Goal: Find specific page/section: Find specific page/section

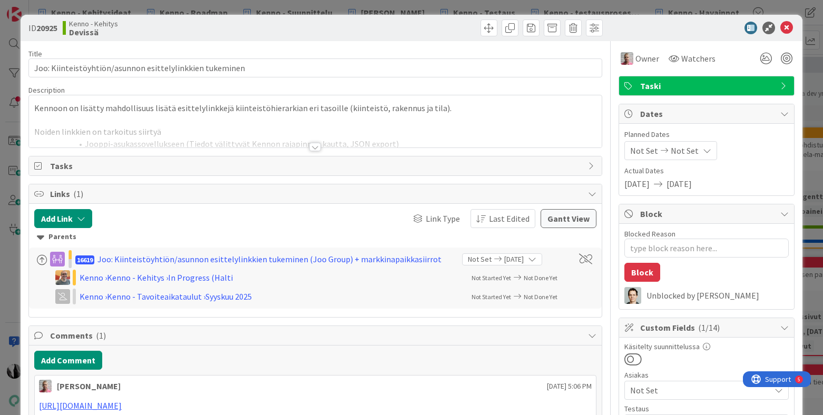
type textarea "x"
click at [316, 145] on div at bounding box center [315, 147] width 12 height 8
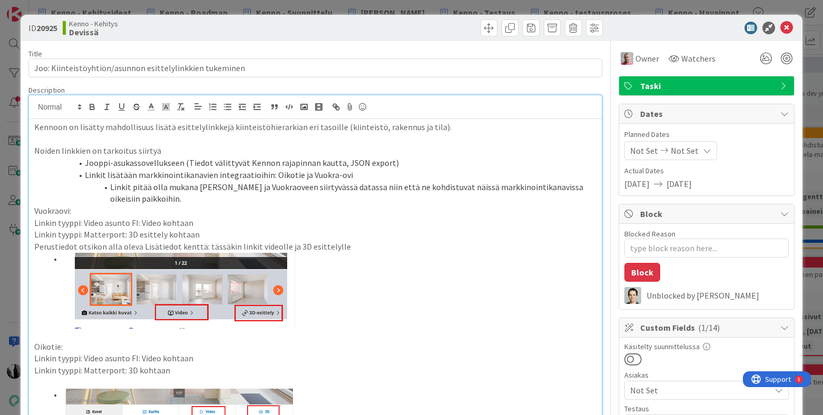
drag, startPoint x: 696, startPoint y: 24, endPoint x: 767, endPoint y: 24, distance: 71.1
click at [696, 24] on div at bounding box center [701, 28] width 187 height 13
click at [333, 174] on li "Linkit lisätään markkinointikanavien integraatioihin: Oikotie ja Vuokra-ovi" at bounding box center [322, 175] width 550 height 12
click at [348, 198] on li "Linkit pitää olla mukana Oikotie ja Vuokraoveen siirtyvässä datassa niin että n…" at bounding box center [322, 193] width 550 height 24
type textarea "x"
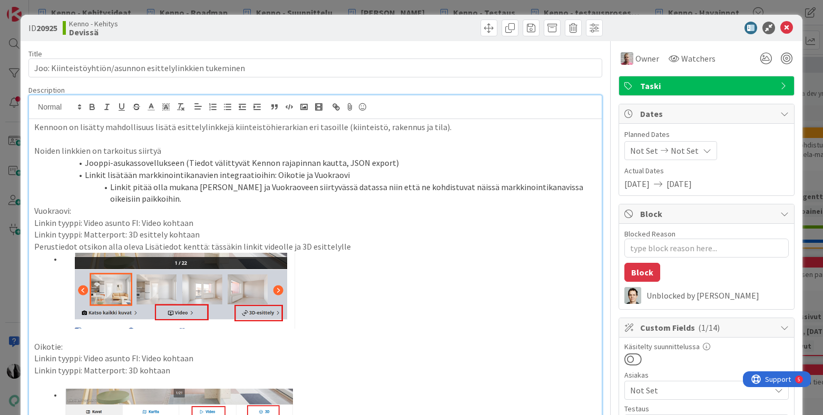
click at [709, 25] on div at bounding box center [701, 28] width 187 height 13
click at [788, 26] on icon at bounding box center [786, 28] width 13 height 13
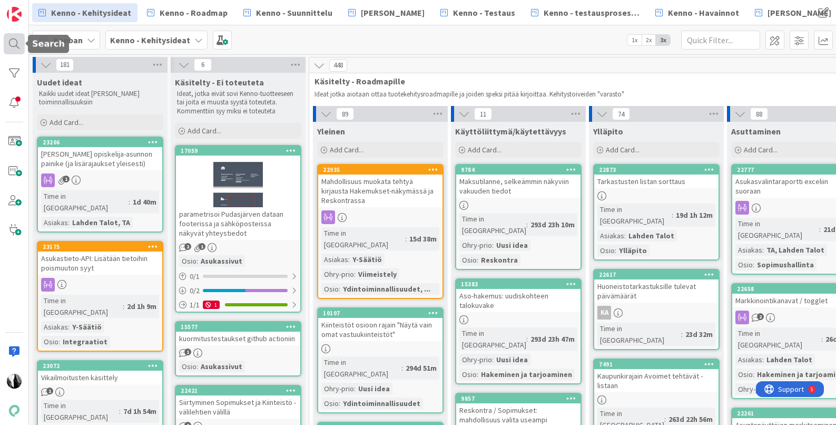
click at [16, 42] on div at bounding box center [14, 43] width 21 height 21
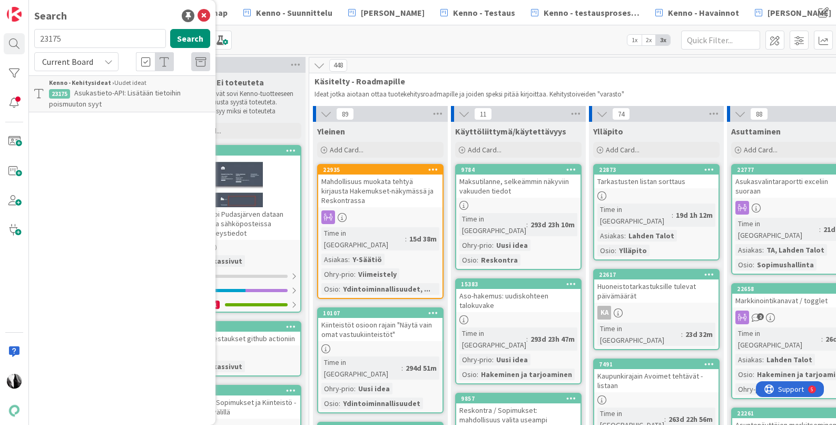
drag, startPoint x: 84, startPoint y: 41, endPoint x: 33, endPoint y: 41, distance: 51.1
click at [33, 41] on div "23175 Search" at bounding box center [122, 40] width 189 height 23
click at [189, 43] on button "Search" at bounding box center [190, 38] width 40 height 19
click at [103, 63] on div "Current Board" at bounding box center [76, 61] width 84 height 19
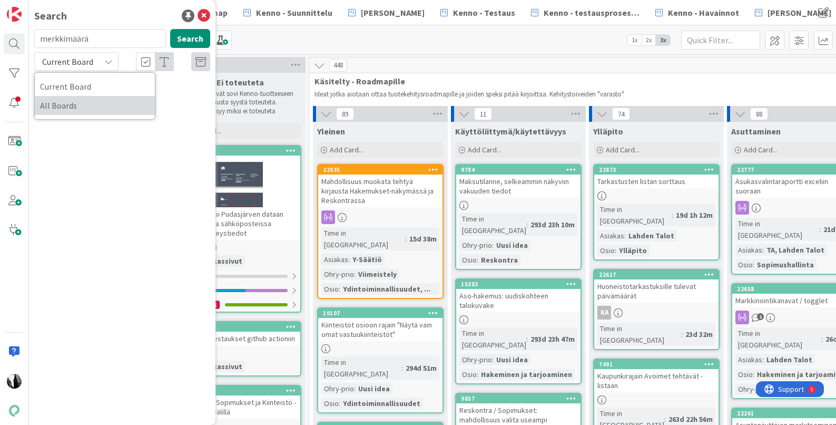
click at [98, 111] on span "All Boards" at bounding box center [95, 105] width 110 height 16
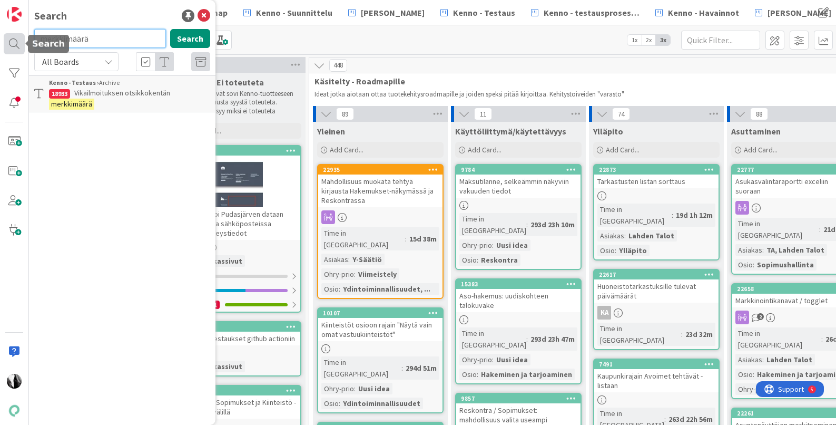
drag, startPoint x: 97, startPoint y: 42, endPoint x: 22, endPoint y: 40, distance: 75.9
click at [22, 40] on div "Search merkkimäärä Search All Boards Current Board All Boards Kenno - Testaus ›…" at bounding box center [14, 212] width 29 height 425
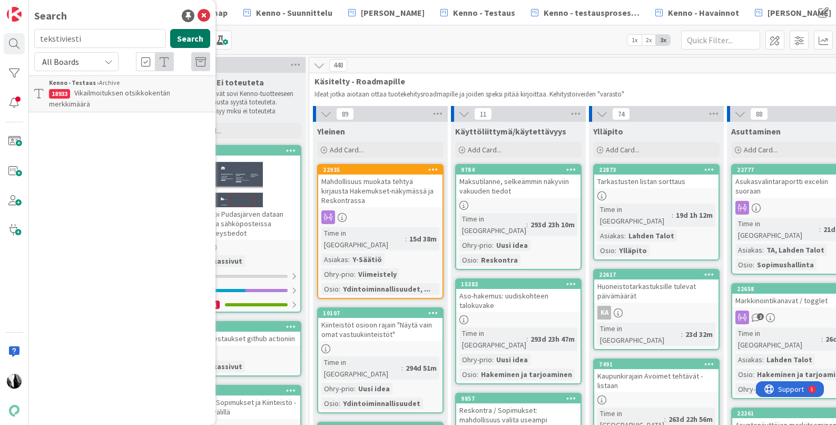
click at [192, 38] on button "Search" at bounding box center [190, 38] width 40 height 19
click at [103, 37] on input "tekstiviesti" at bounding box center [100, 38] width 132 height 19
type input "tekstiviestien merkkimäärä"
drag, startPoint x: 144, startPoint y: 39, endPoint x: 32, endPoint y: 43, distance: 112.8
click at [32, 43] on div "tekstiviestien merkkimäärä Search" at bounding box center [122, 40] width 189 height 23
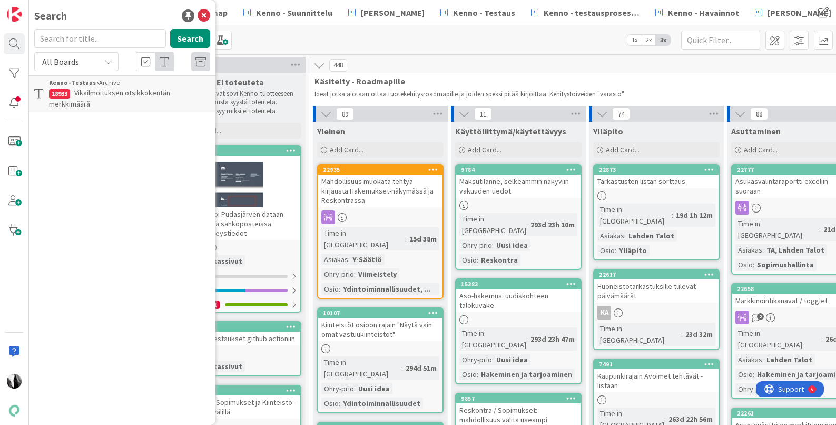
click at [364, 40] on div "Kanban Kenno - Kehitysideat 1x 2x 3x" at bounding box center [432, 39] width 807 height 29
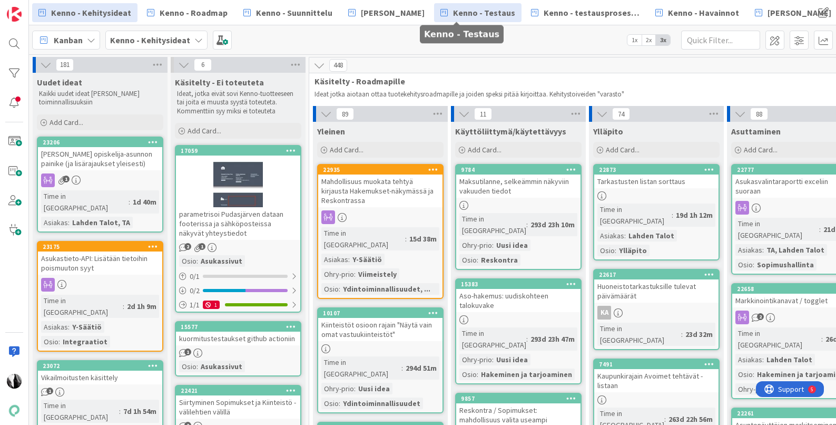
click at [460, 12] on span "Kenno - Testaus" at bounding box center [484, 12] width 62 height 13
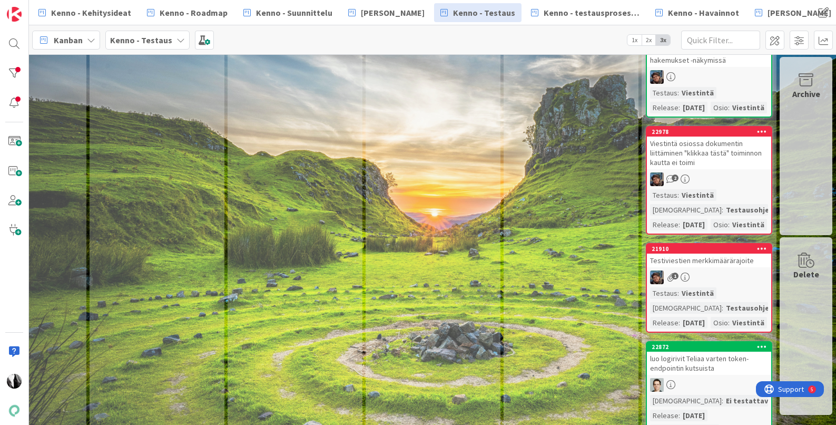
scroll to position [2529, 771]
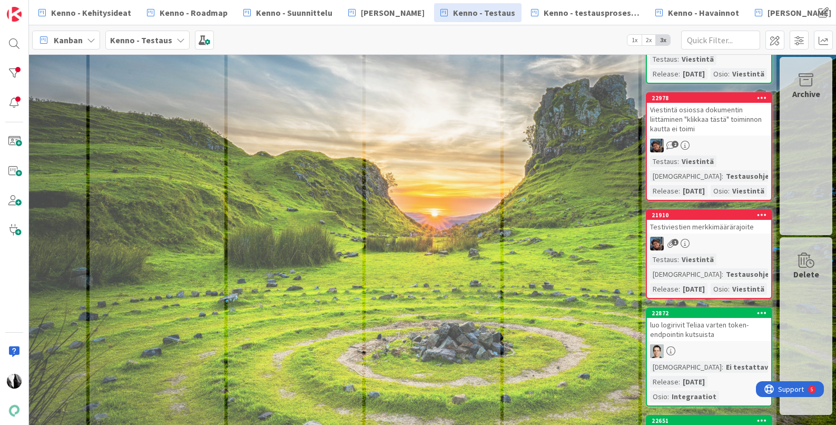
click at [739, 255] on link "21910 Testiviestien merkkimäärärajoite 1 Testaus : Viestintä Testaushuomiot : T…" at bounding box center [709, 254] width 126 height 90
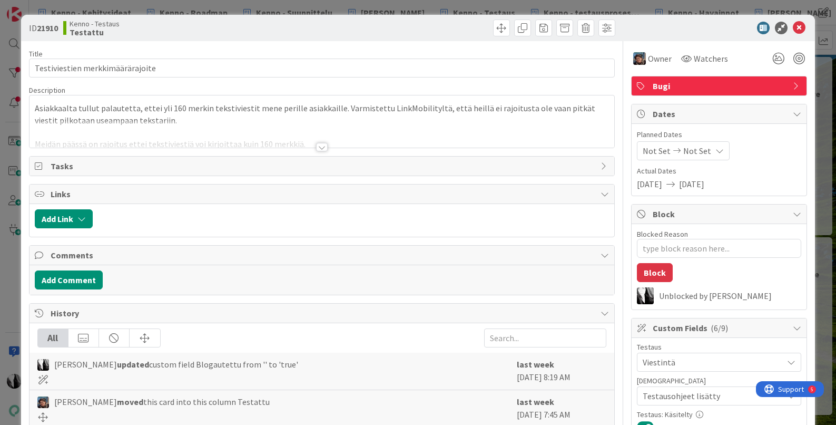
type textarea "x"
click at [320, 146] on div at bounding box center [322, 147] width 12 height 8
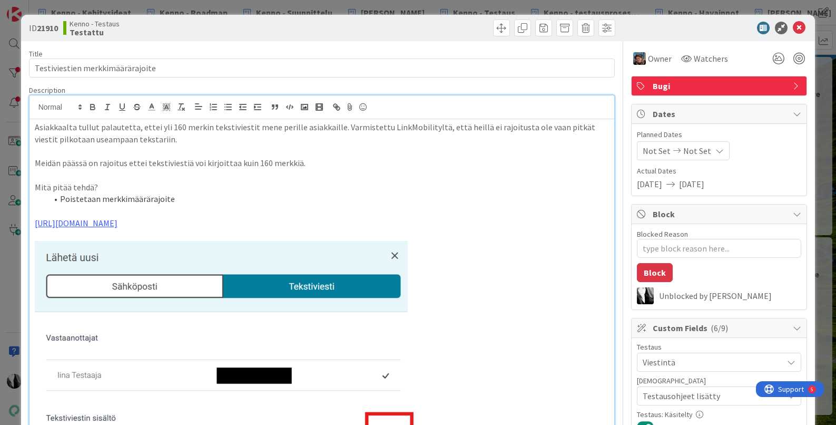
click at [687, 25] on div at bounding box center [714, 28] width 187 height 13
click at [801, 25] on icon at bounding box center [799, 28] width 13 height 13
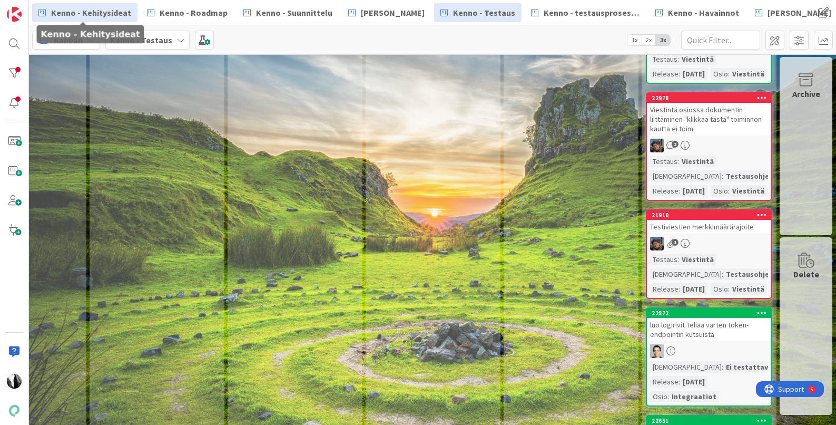
click at [111, 8] on span "Kenno - Kehitysideat" at bounding box center [91, 12] width 80 height 13
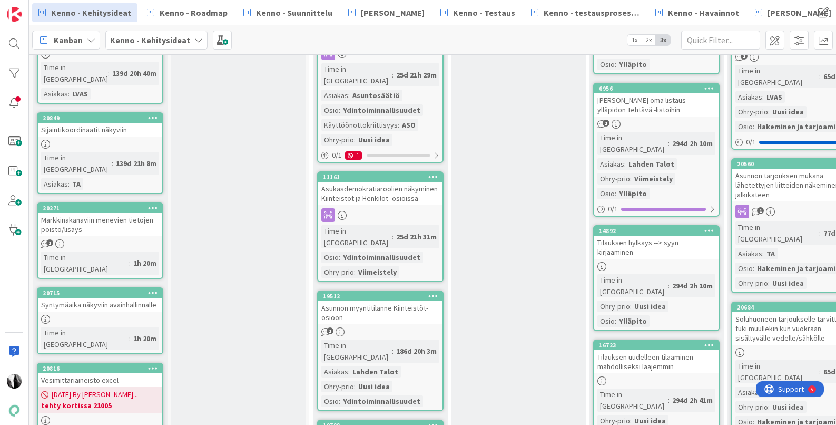
scroll to position [2292, 0]
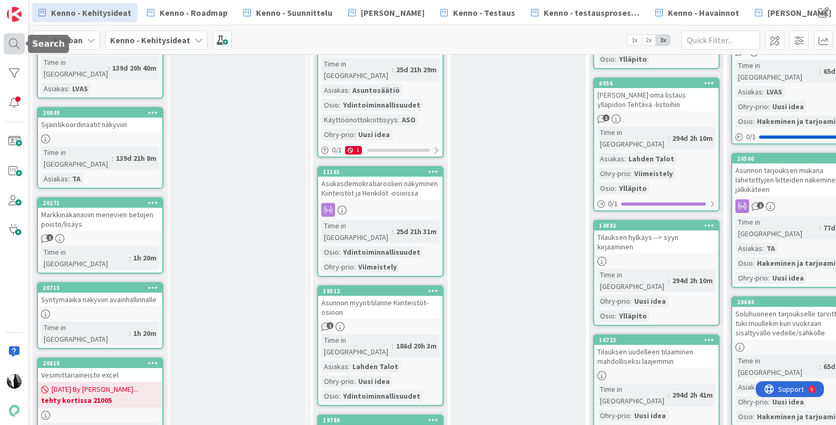
click at [13, 44] on div at bounding box center [14, 43] width 21 height 21
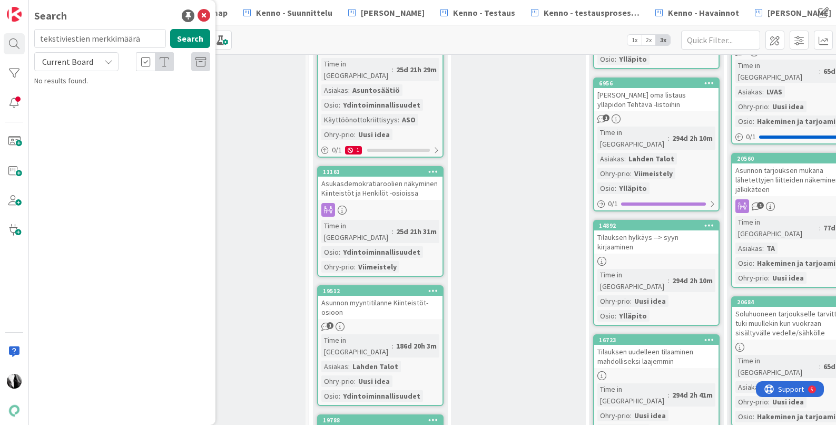
drag, startPoint x: 151, startPoint y: 40, endPoint x: 36, endPoint y: 40, distance: 114.3
click at [36, 40] on input "tekstiviestien merkkimäärä" at bounding box center [100, 38] width 132 height 19
click at [199, 37] on button "Search" at bounding box center [190, 38] width 40 height 19
click at [103, 60] on div "Current Board" at bounding box center [76, 61] width 84 height 19
click at [74, 100] on span "All Boards" at bounding box center [95, 105] width 110 height 16
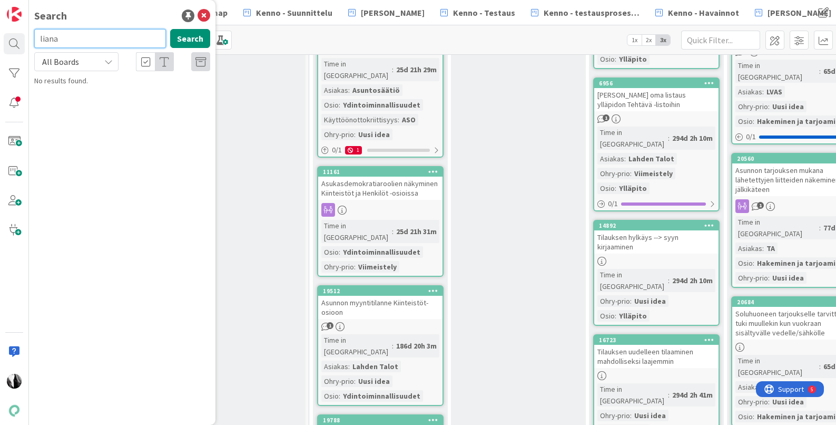
drag, startPoint x: 84, startPoint y: 43, endPoint x: 36, endPoint y: 43, distance: 47.4
click at [36, 43] on input "liana" at bounding box center [100, 38] width 132 height 19
click at [190, 35] on button "Search" at bounding box center [190, 38] width 40 height 19
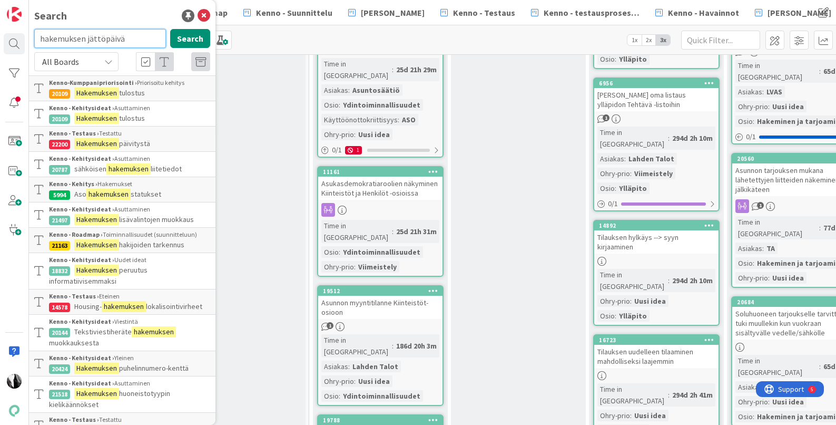
drag, startPoint x: 137, startPoint y: 38, endPoint x: 41, endPoint y: 38, distance: 95.9
click at [41, 38] on input "hakemuksen jättöpäivä" at bounding box center [100, 38] width 132 height 19
type input "h"
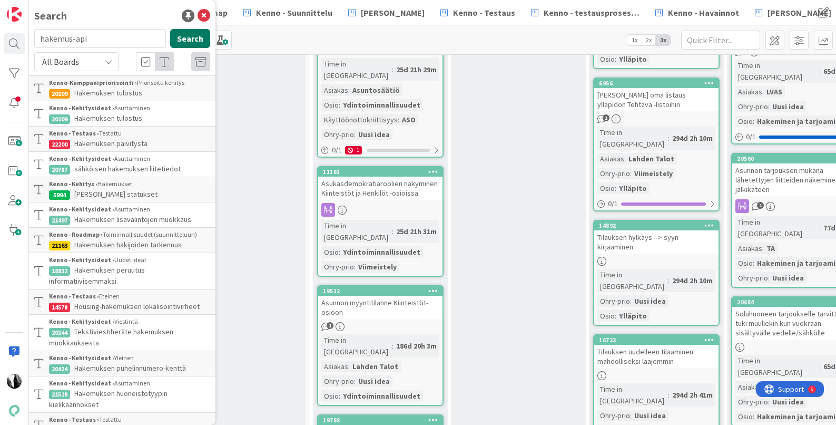
click at [190, 34] on button "Search" at bounding box center [190, 38] width 40 height 19
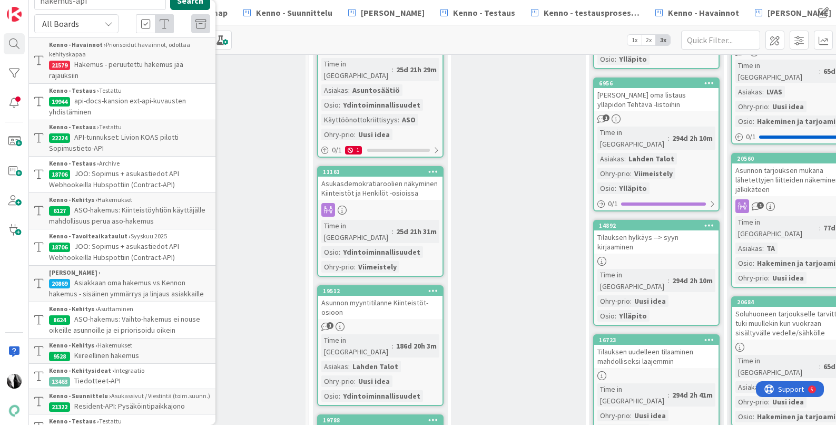
scroll to position [0, 0]
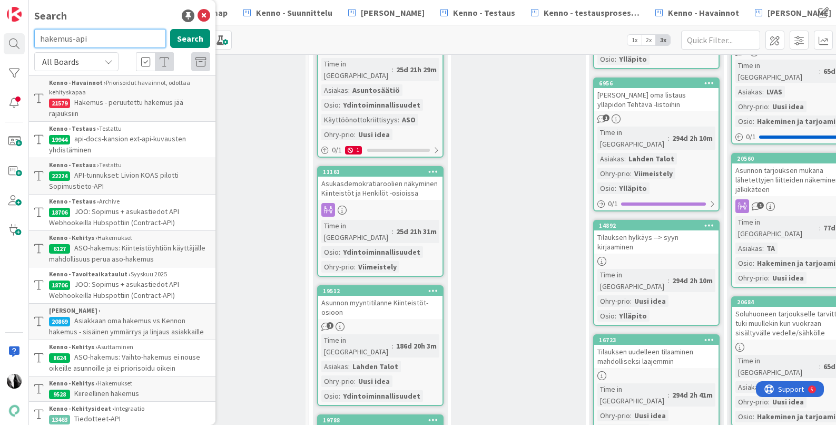
click at [72, 41] on input "hakemus-api" at bounding box center [100, 38] width 132 height 19
type input "hakemukset-api"
click at [196, 38] on button "Search" at bounding box center [190, 38] width 40 height 19
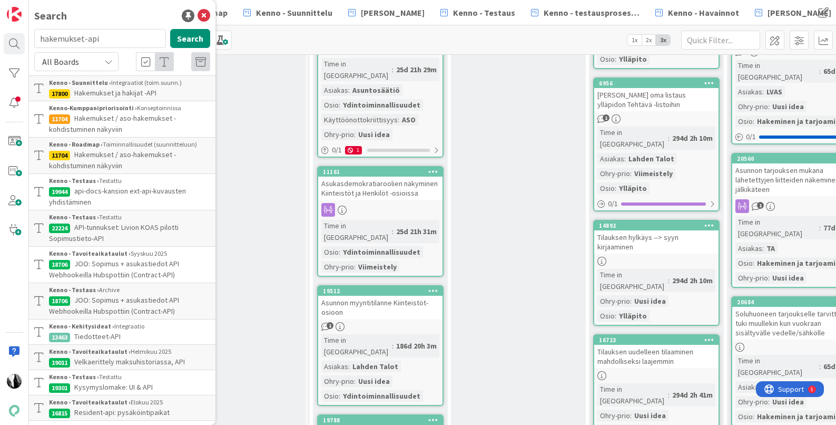
click at [121, 88] on span "Hakemukset ja hakijat -API" at bounding box center [115, 92] width 82 height 9
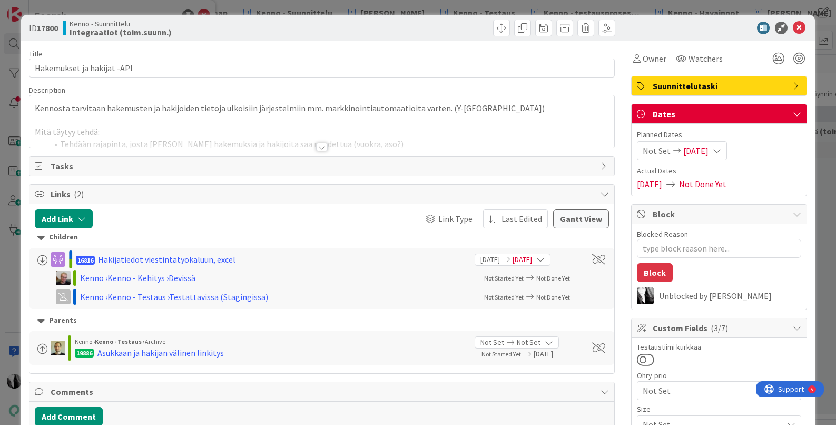
type textarea "x"
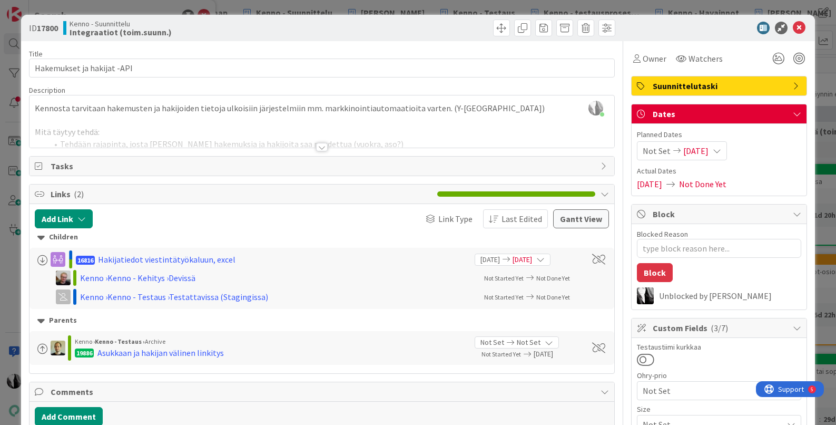
click at [324, 148] on div at bounding box center [322, 147] width 12 height 8
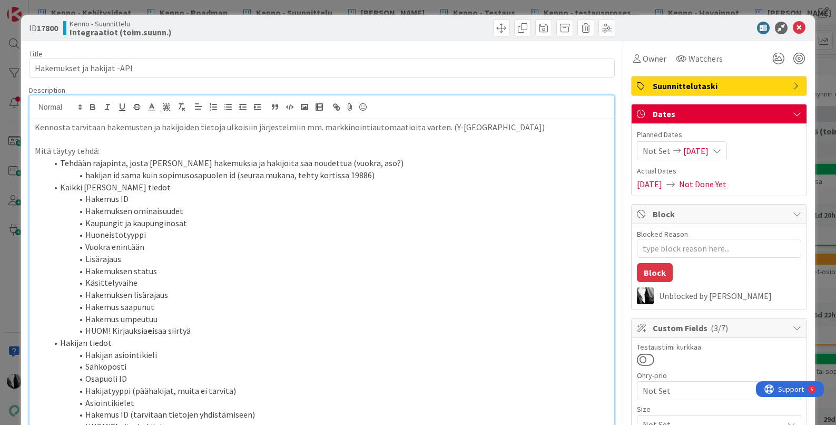
click at [721, 151] on icon at bounding box center [717, 150] width 8 height 8
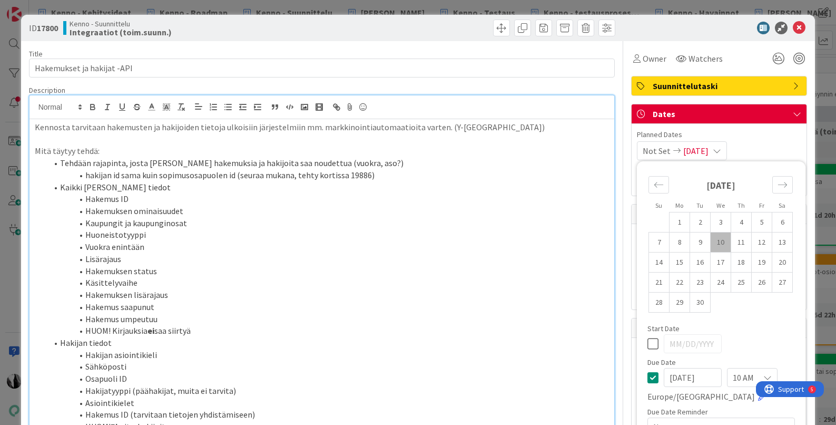
click at [650, 374] on icon at bounding box center [653, 377] width 11 height 13
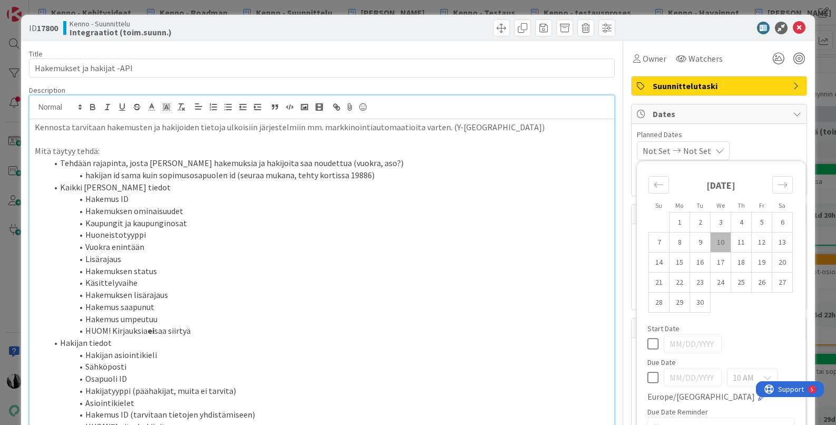
click at [746, 311] on td "Calendar" at bounding box center [741, 302] width 21 height 20
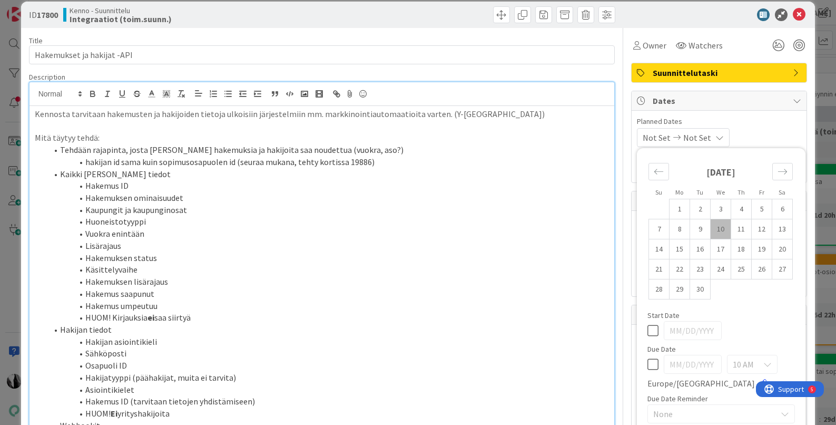
scroll to position [20, 0]
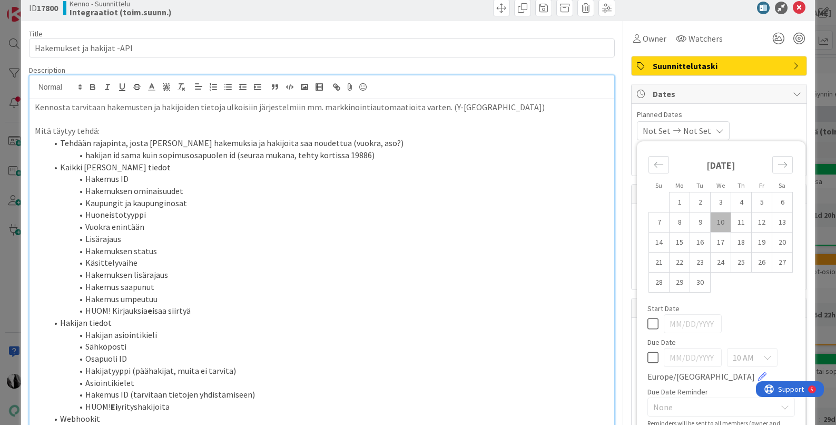
click at [780, 120] on span "Planned Dates" at bounding box center [719, 114] width 164 height 11
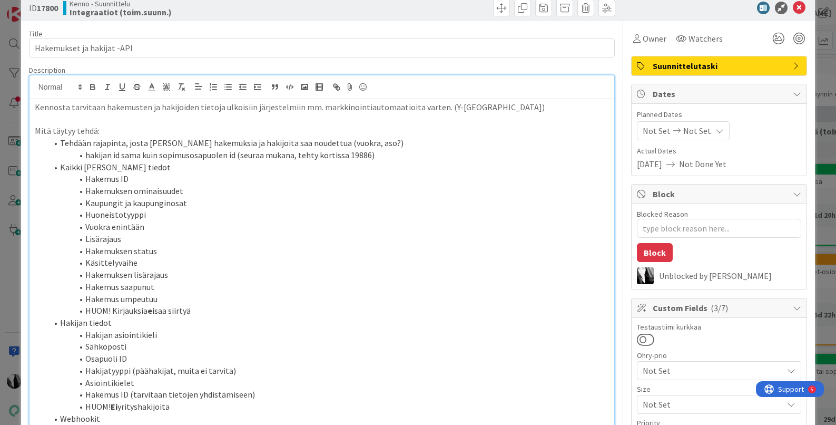
click at [739, 68] on span "Suunnittelutaski" at bounding box center [720, 66] width 135 height 13
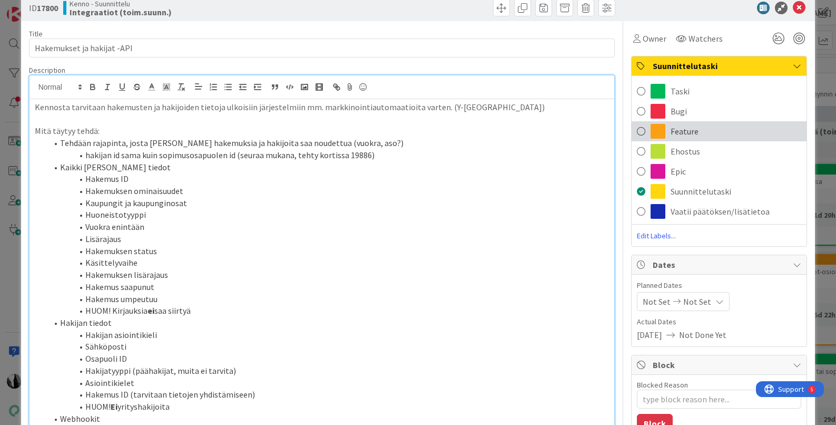
click at [680, 132] on span "Feature" at bounding box center [685, 131] width 28 height 13
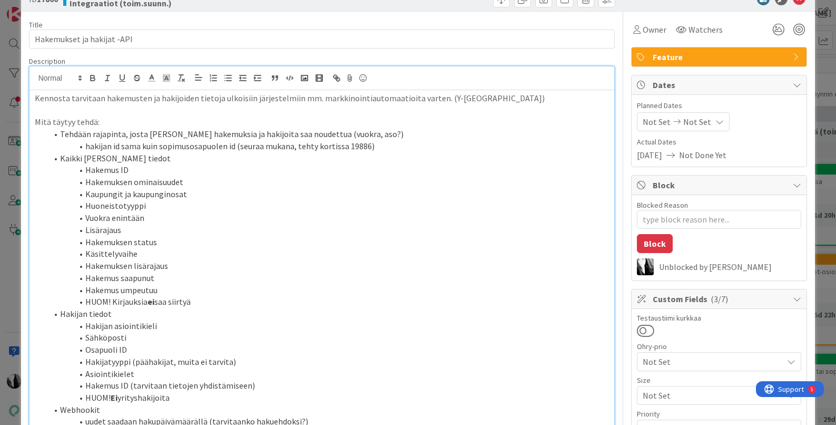
scroll to position [0, 0]
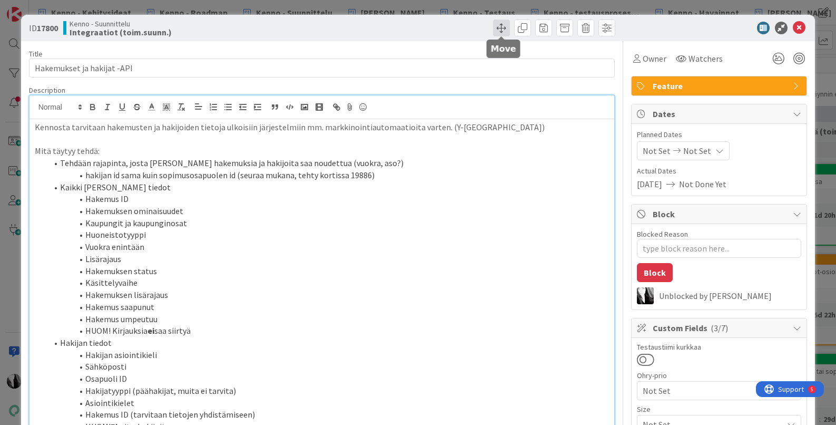
click at [501, 28] on span at bounding box center [501, 27] width 17 height 17
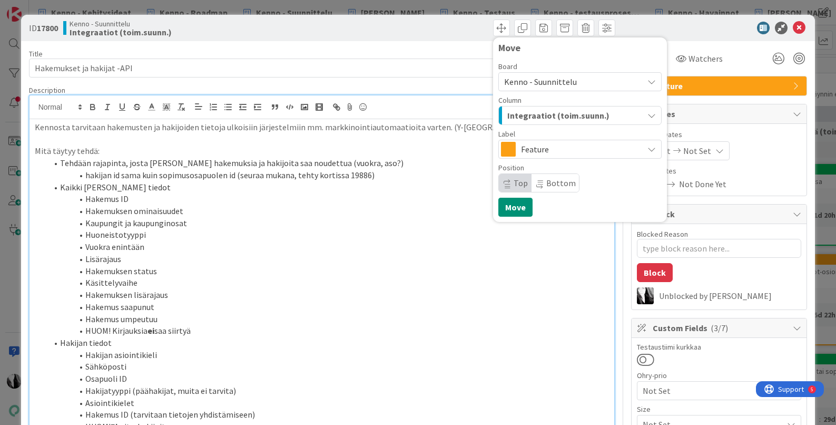
click at [576, 81] on span "Kenno - Suunnittelu" at bounding box center [571, 81] width 134 height 15
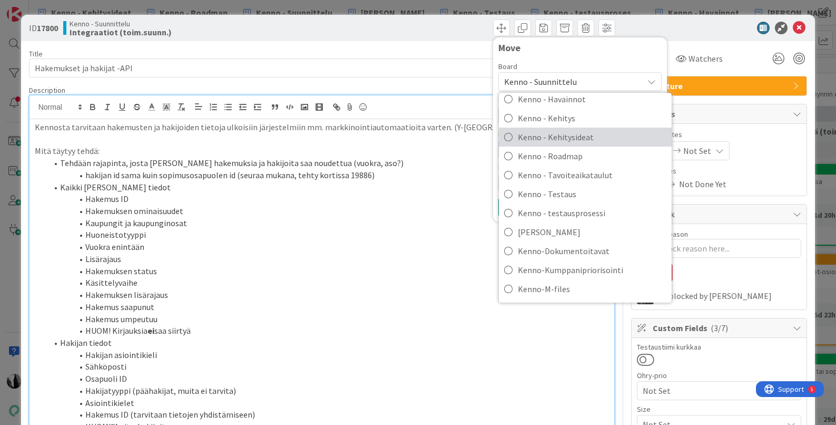
click at [579, 134] on span "Kenno - Kehitysideat" at bounding box center [592, 137] width 149 height 16
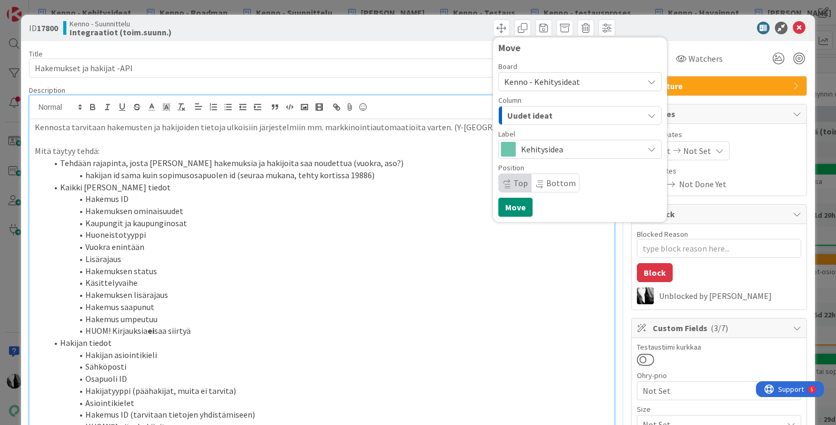
click at [587, 114] on div "Uudet ideat" at bounding box center [574, 115] width 139 height 17
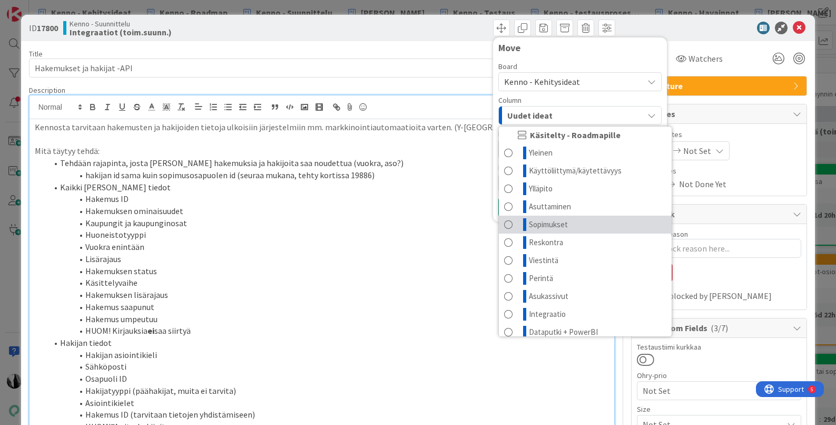
scroll to position [50, 0]
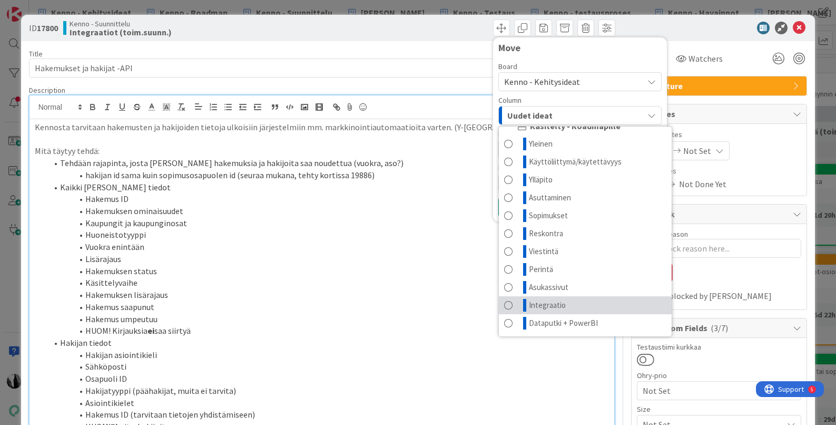
click at [556, 300] on span "Integraatio" at bounding box center [547, 305] width 37 height 13
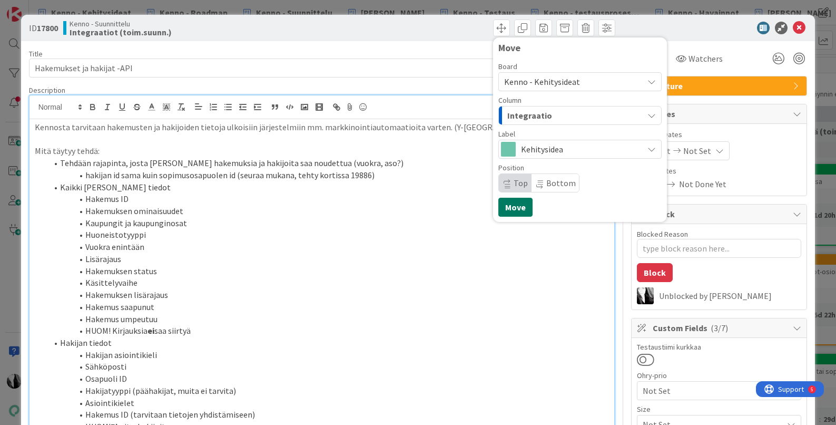
click at [517, 210] on button "Move" at bounding box center [515, 207] width 34 height 19
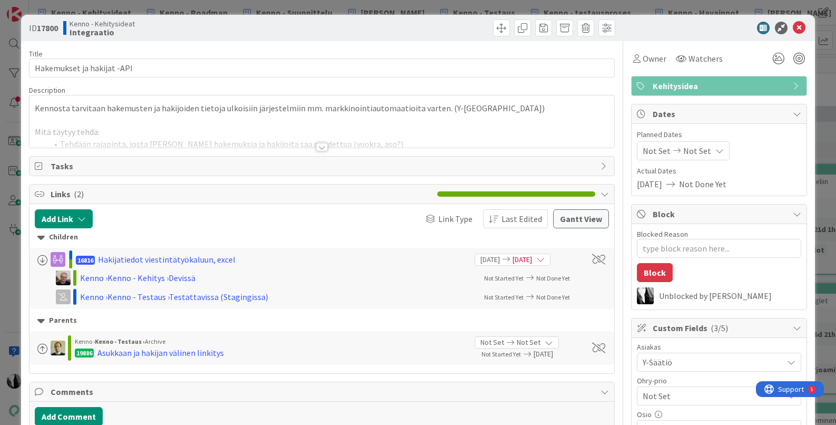
type textarea "x"
click at [701, 30] on div at bounding box center [714, 28] width 187 height 13
click at [799, 25] on icon at bounding box center [799, 28] width 13 height 13
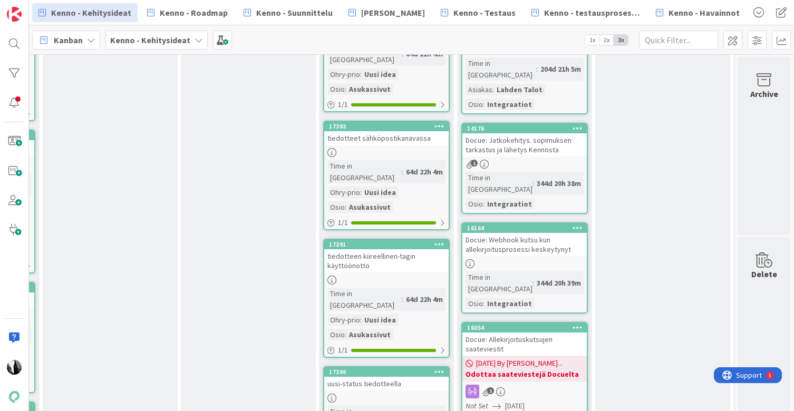
scroll to position [894, 1099]
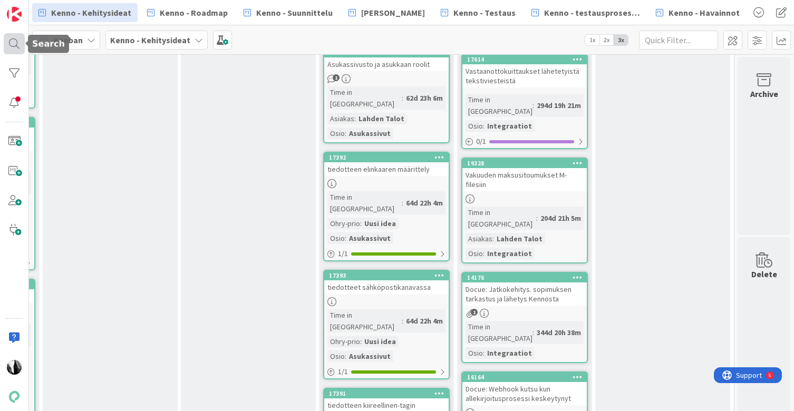
click at [19, 43] on div at bounding box center [14, 43] width 21 height 21
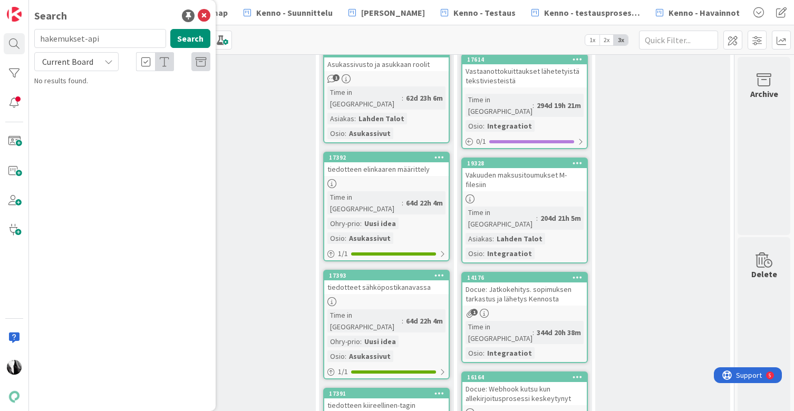
drag, startPoint x: 110, startPoint y: 36, endPoint x: 28, endPoint y: 35, distance: 81.2
click at [28, 35] on div "Search hakemukset-api Search Current Board No results found." at bounding box center [14, 205] width 29 height 411
type input "17800"
click at [89, 63] on span "Current Board" at bounding box center [67, 61] width 51 height 11
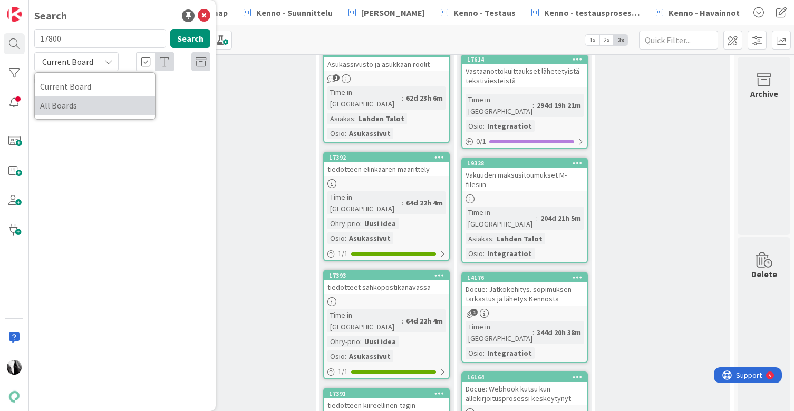
click at [86, 104] on span "All Boards" at bounding box center [95, 105] width 110 height 16
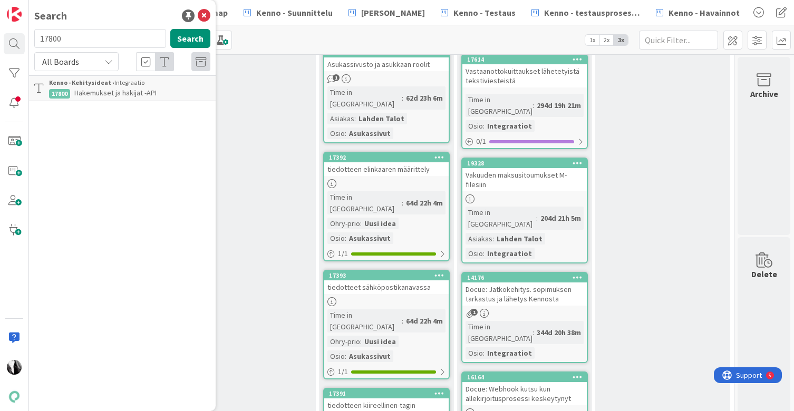
click at [159, 86] on div "Kenno - Kehitysideat › Integraatio" at bounding box center [129, 82] width 161 height 9
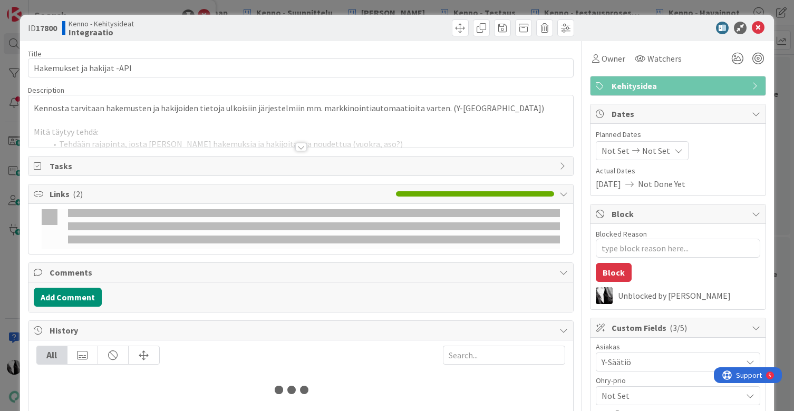
type textarea "x"
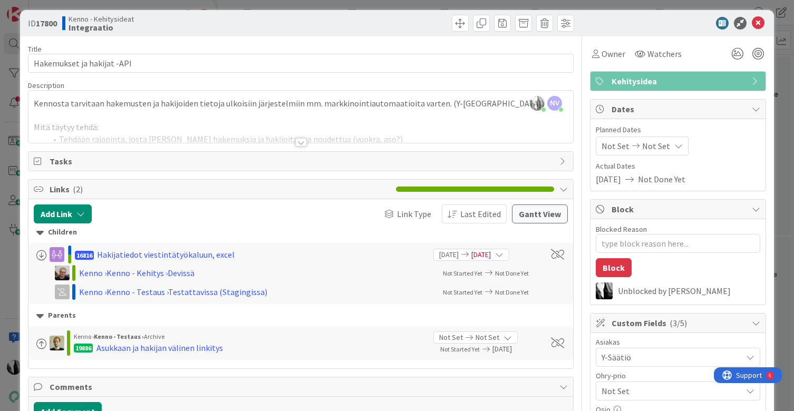
scroll to position [9, 0]
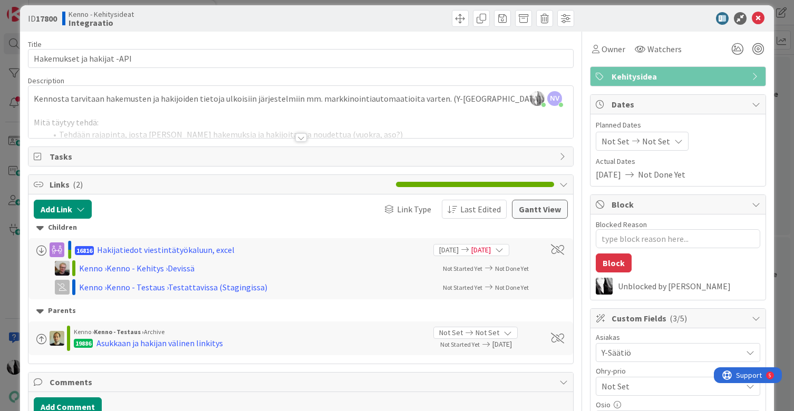
click at [633, 21] on div at bounding box center [672, 18] width 187 height 13
click at [644, 21] on div at bounding box center [672, 18] width 187 height 13
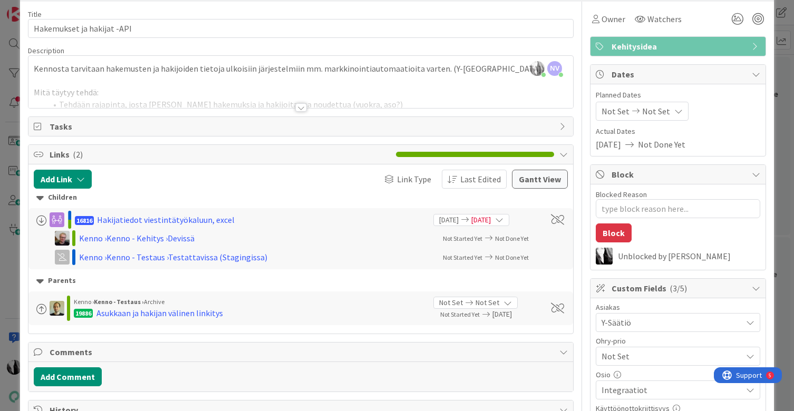
scroll to position [0, 0]
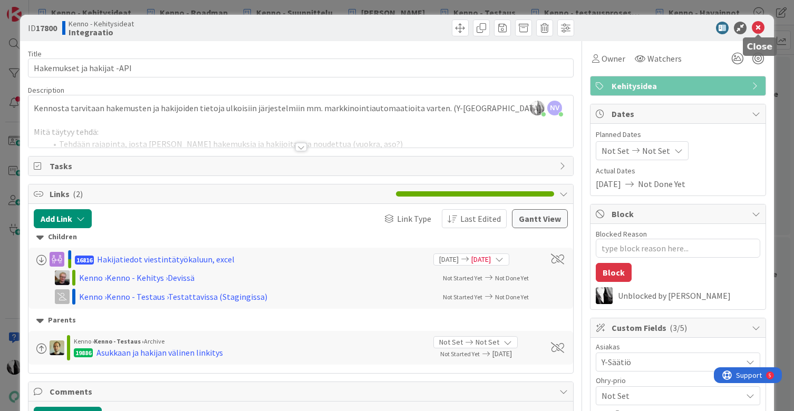
click at [757, 27] on icon at bounding box center [757, 28] width 13 height 13
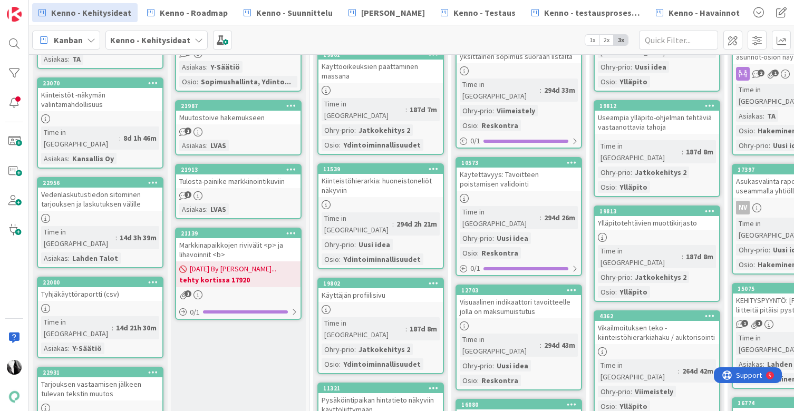
scroll to position [370, 0]
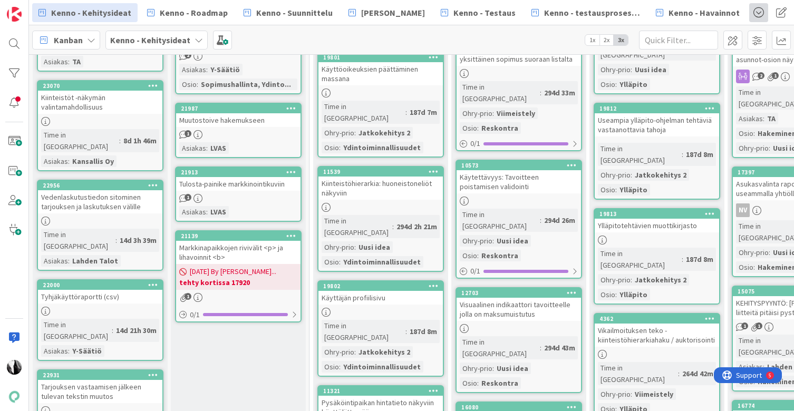
click at [749, 11] on span at bounding box center [758, 12] width 19 height 19
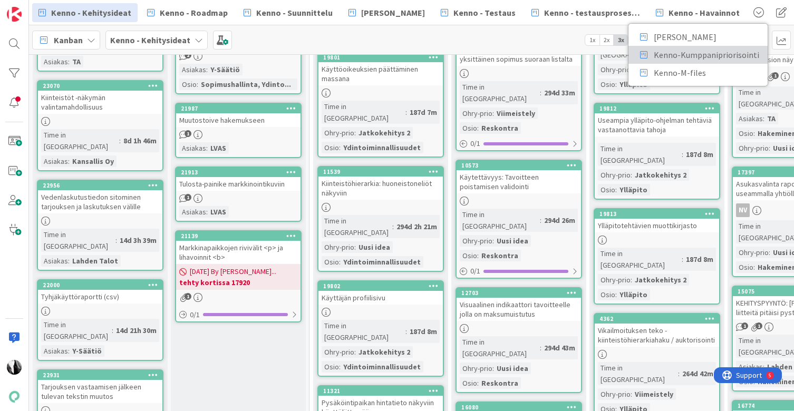
click at [697, 50] on span "Kenno-Kumppanipriorisointi" at bounding box center [705, 54] width 105 height 13
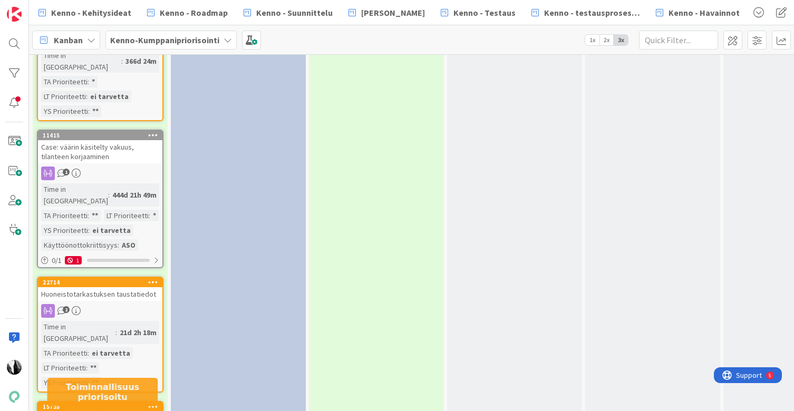
scroll to position [2328, 0]
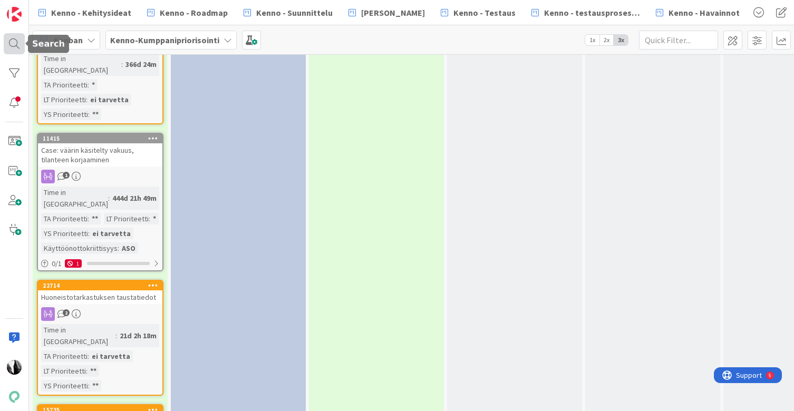
click at [15, 41] on div at bounding box center [14, 43] width 21 height 21
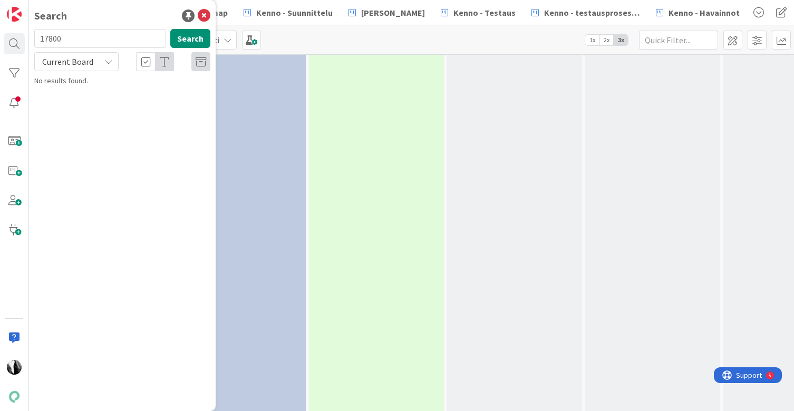
drag, startPoint x: 85, startPoint y: 40, endPoint x: 39, endPoint y: 40, distance: 46.4
click at [39, 40] on input "17800" at bounding box center [100, 38] width 132 height 19
type input "5102"
click at [94, 61] on span "Current Board" at bounding box center [67, 61] width 55 height 15
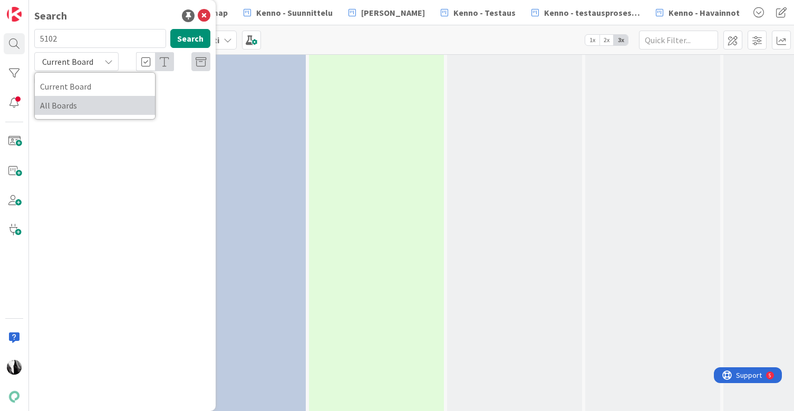
click at [91, 105] on span "All Boards" at bounding box center [95, 105] width 110 height 16
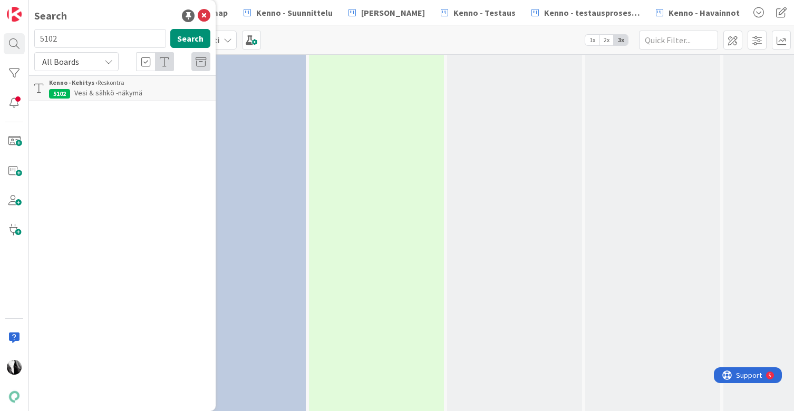
click at [133, 90] on span "Vesi & sähkö -näkymä" at bounding box center [108, 92] width 68 height 9
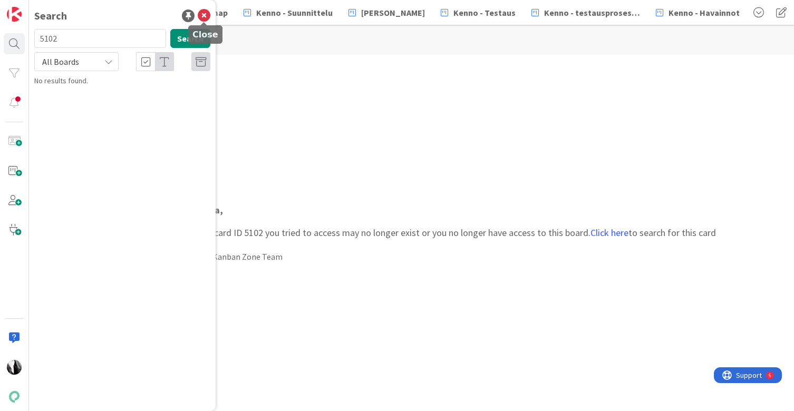
click at [204, 15] on icon at bounding box center [204, 15] width 13 height 13
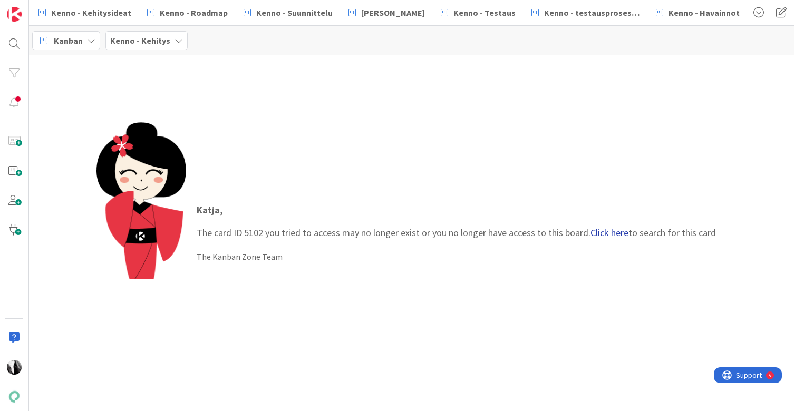
click at [614, 231] on link "Click here" at bounding box center [609, 233] width 38 height 12
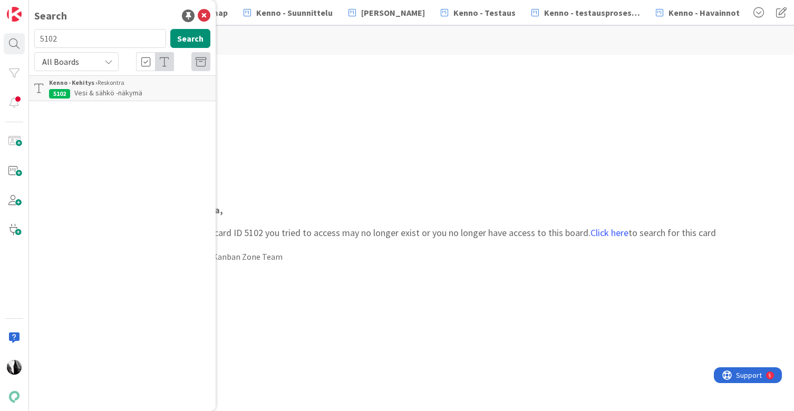
click at [103, 94] on span "Vesi & sähkö -näkymä" at bounding box center [108, 92] width 68 height 9
click at [204, 12] on icon at bounding box center [204, 15] width 13 height 13
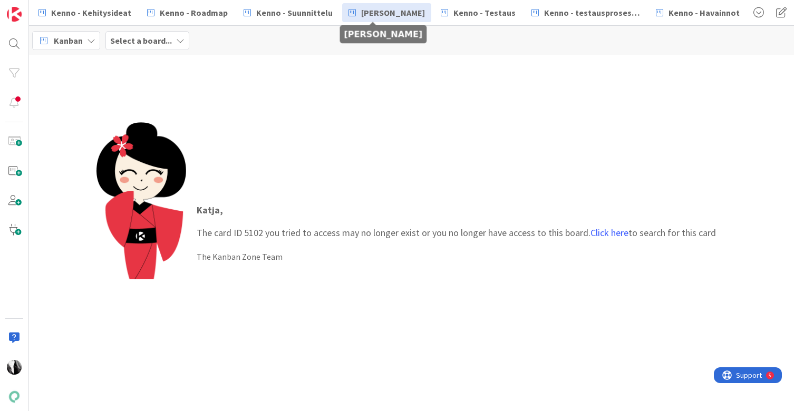
click at [386, 12] on span "[PERSON_NAME]" at bounding box center [393, 12] width 64 height 13
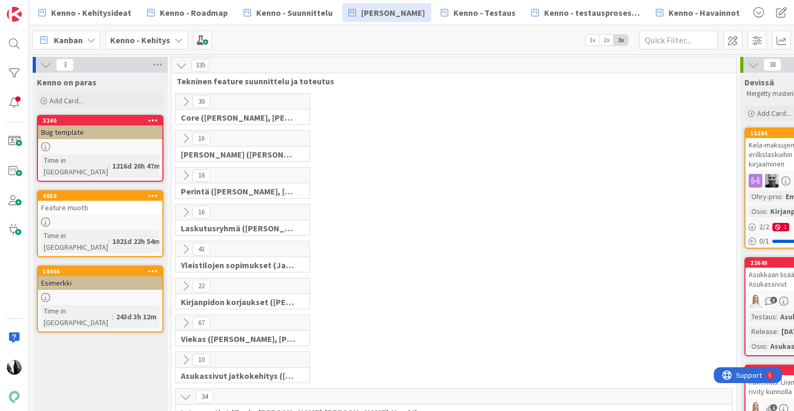
click at [184, 136] on icon at bounding box center [186, 139] width 12 height 12
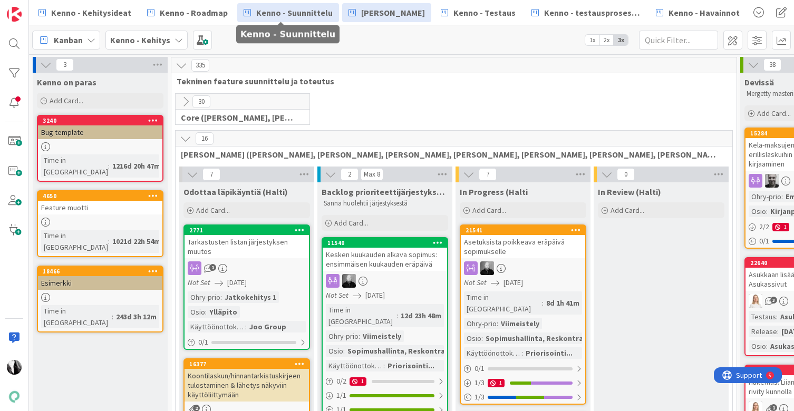
click at [291, 16] on span "Kenno - Suunnittelu" at bounding box center [294, 12] width 76 height 13
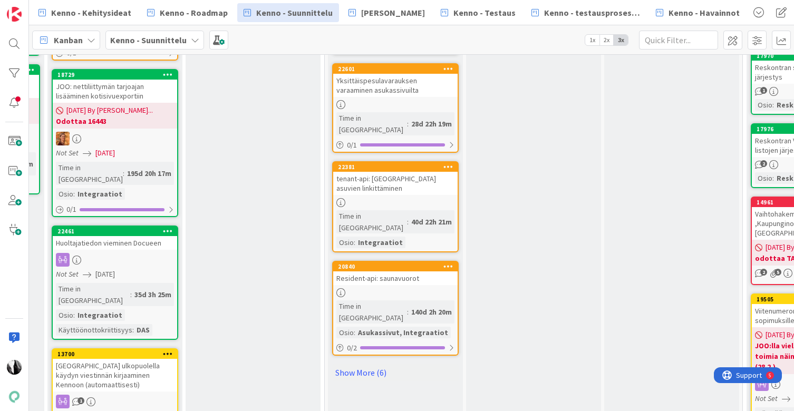
scroll to position [1021, 818]
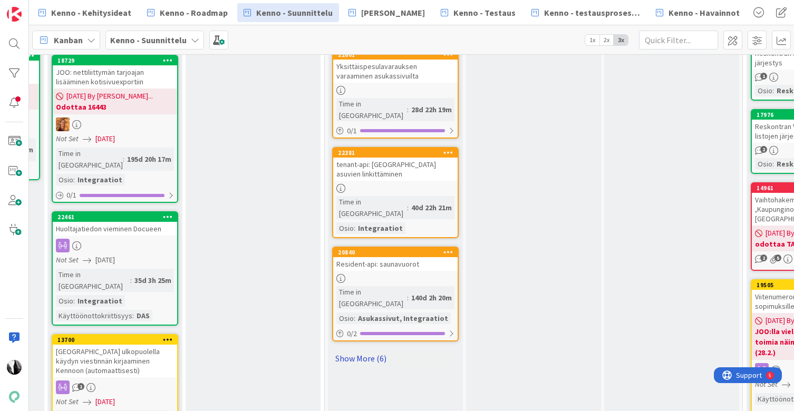
click at [369, 350] on link "Show More (6)" at bounding box center [395, 358] width 126 height 17
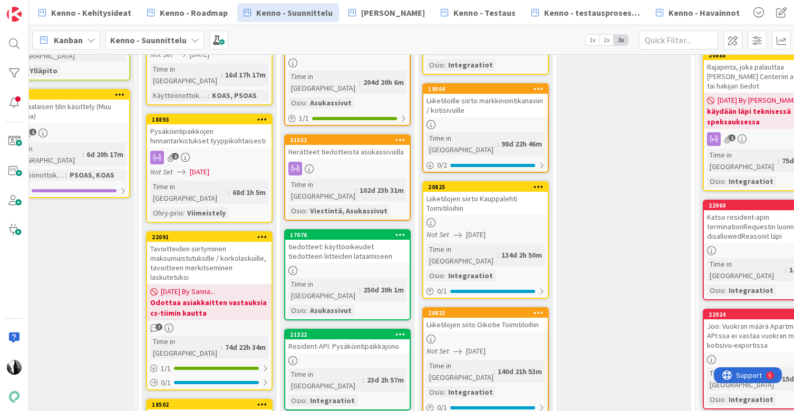
scroll to position [0, 447]
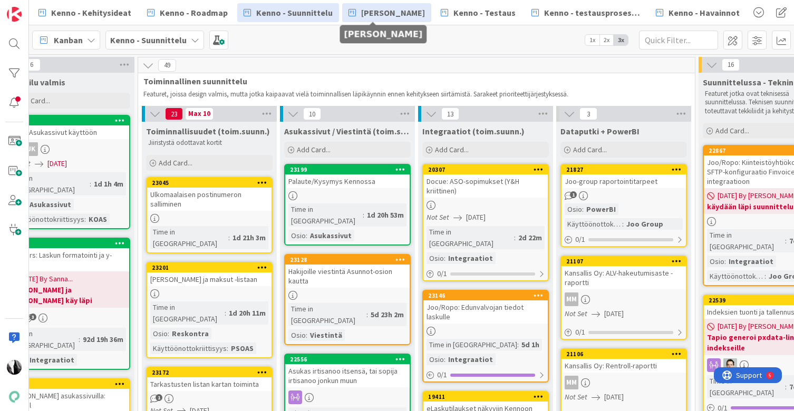
click at [375, 16] on span "[PERSON_NAME]" at bounding box center [393, 12] width 64 height 13
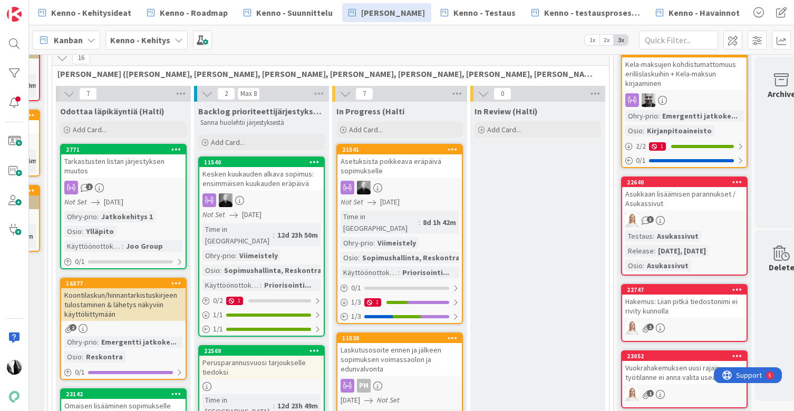
scroll to position [91, 123]
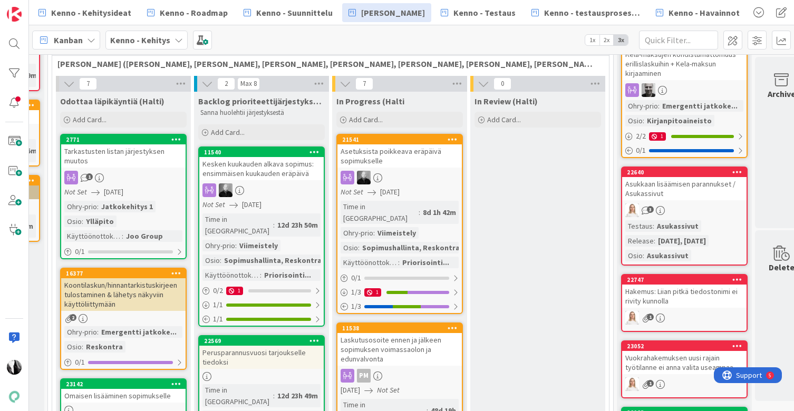
click at [408, 149] on div "Asetuksista poikkeava eräpäivä sopimukselle" at bounding box center [399, 155] width 124 height 23
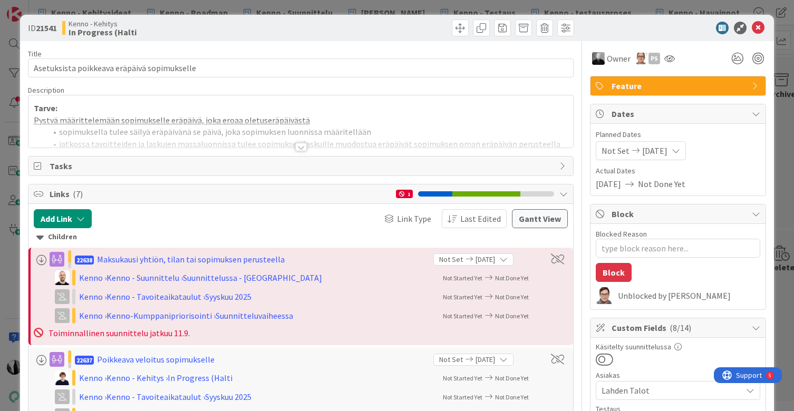
click at [301, 148] on div at bounding box center [301, 147] width 12 height 8
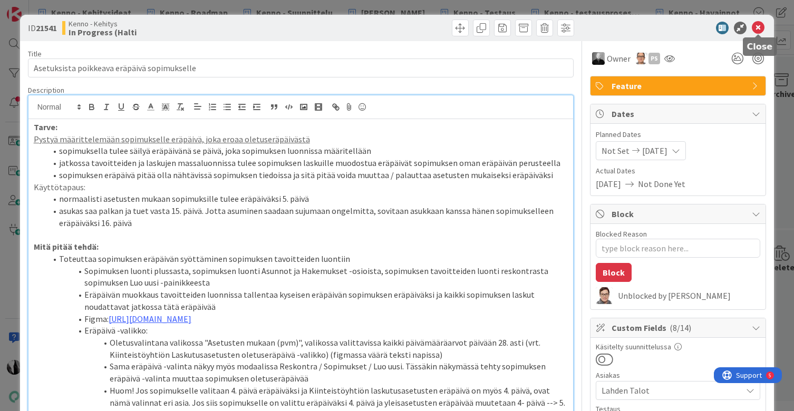
click at [756, 25] on icon at bounding box center [757, 28] width 13 height 13
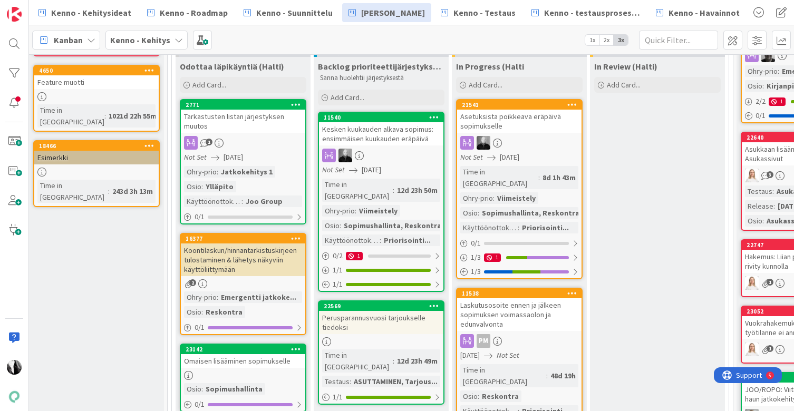
scroll to position [125, 0]
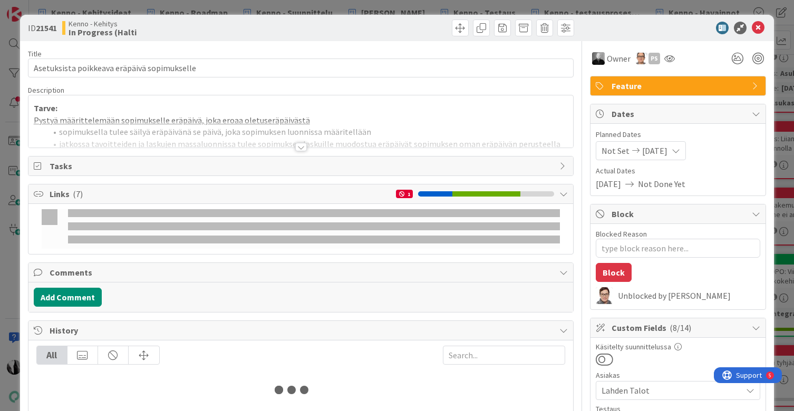
type textarea "x"
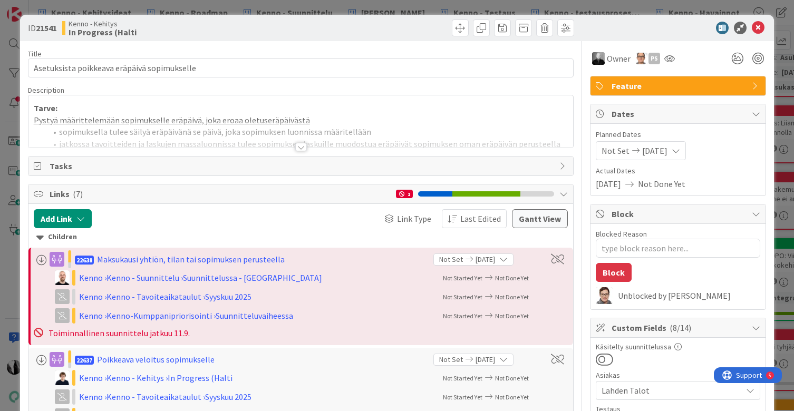
click at [271, 33] on div "Kenno - Kehitys In Progress (Halti" at bounding box center [180, 27] width 236 height 17
click at [663, 29] on div at bounding box center [672, 28] width 187 height 13
click at [760, 26] on icon at bounding box center [757, 28] width 13 height 13
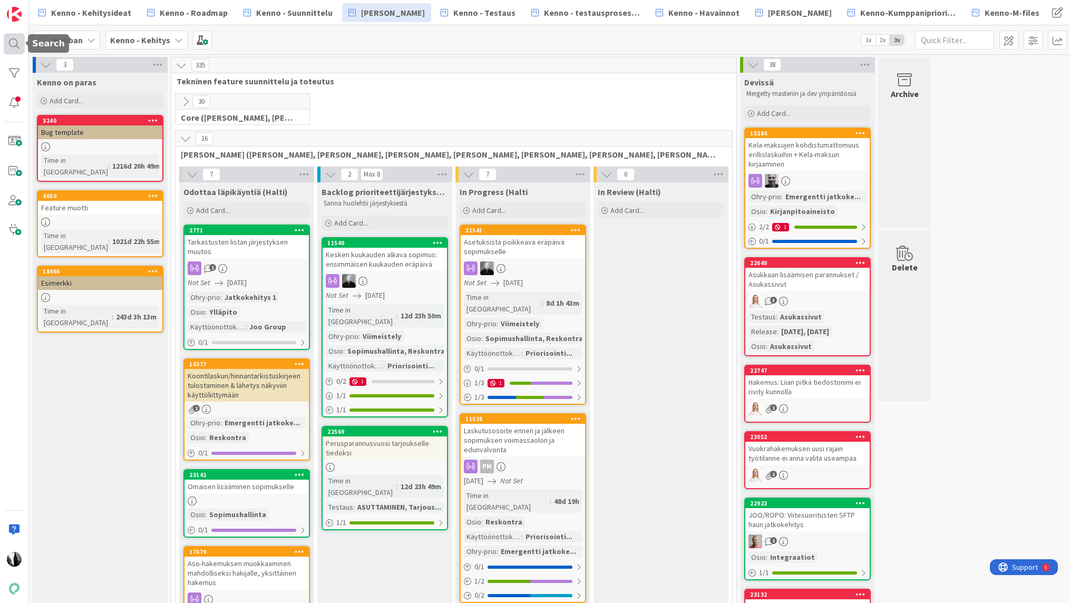
click at [10, 43] on div at bounding box center [14, 43] width 21 height 21
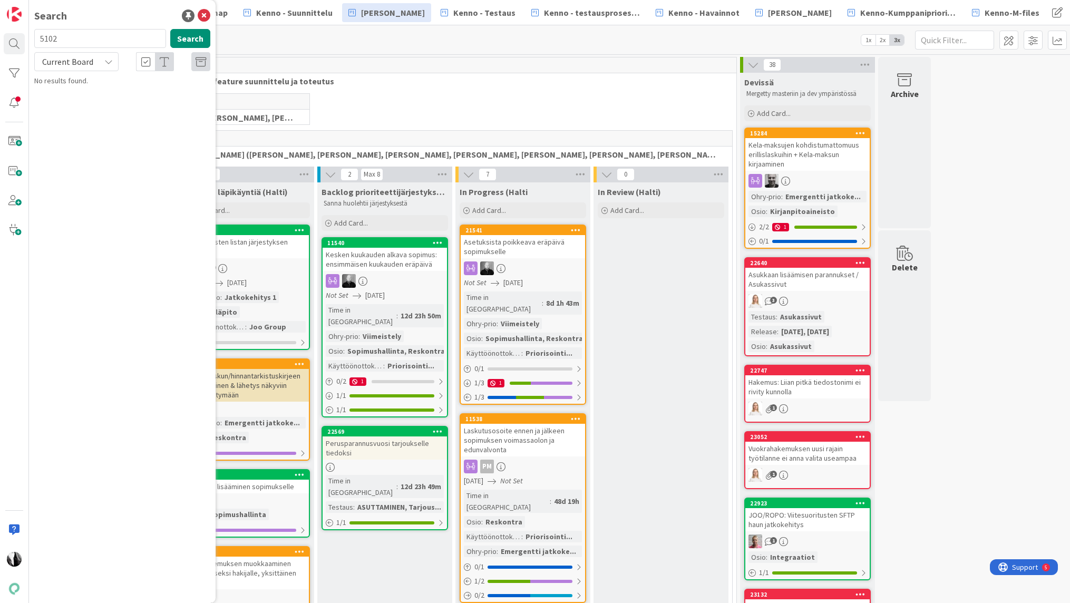
drag, startPoint x: 101, startPoint y: 38, endPoint x: 37, endPoint y: 36, distance: 64.3
click at [37, 36] on input "5102" at bounding box center [100, 38] width 132 height 19
type input "22638"
click at [72, 58] on span "Current Board" at bounding box center [67, 61] width 51 height 11
click at [71, 104] on span "All Boards" at bounding box center [95, 105] width 110 height 16
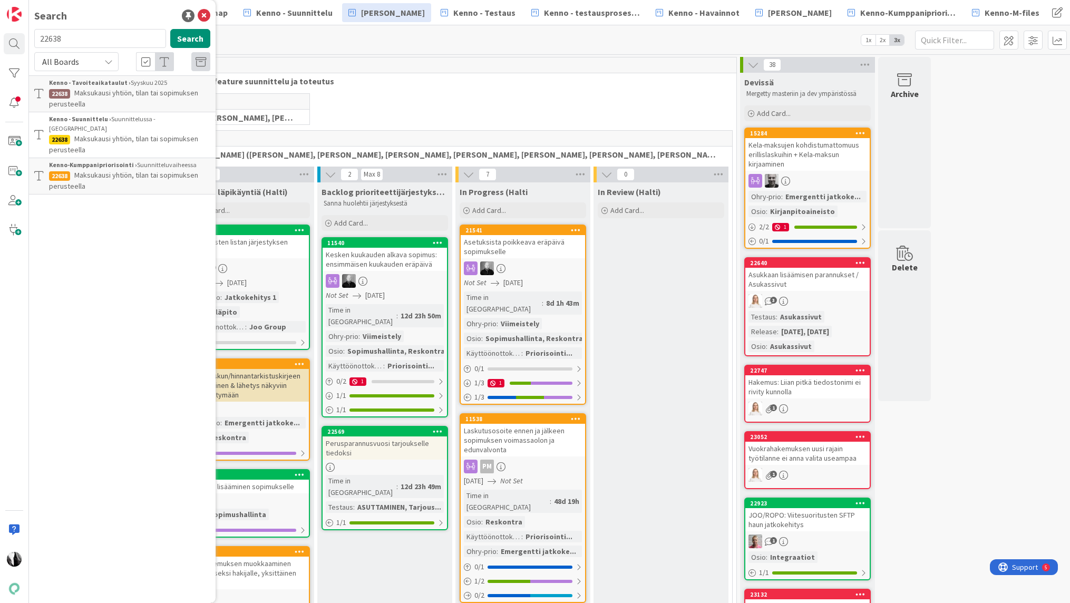
click at [118, 134] on span "Maksukausi yhtiön, tilan tai sopimuksen perusteella" at bounding box center [123, 144] width 149 height 21
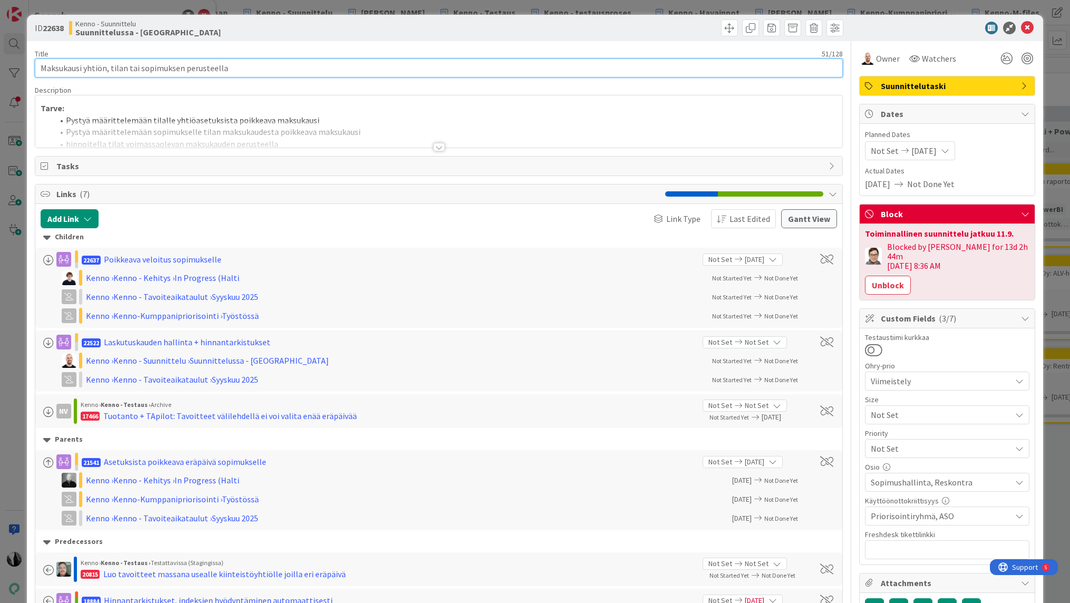
drag, startPoint x: 41, startPoint y: 66, endPoint x: 221, endPoint y: 68, distance: 180.2
click at [221, 68] on input "Maksukausi yhtiön, tilan tai sopimuksen perusteella" at bounding box center [439, 67] width 808 height 19
